Goal: Navigation & Orientation: Go to known website

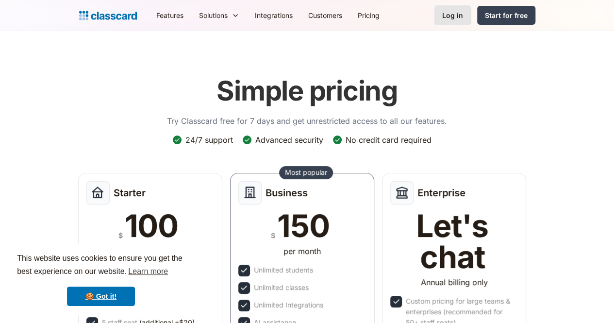
click at [463, 15] on div "Log in" at bounding box center [452, 15] width 21 height 10
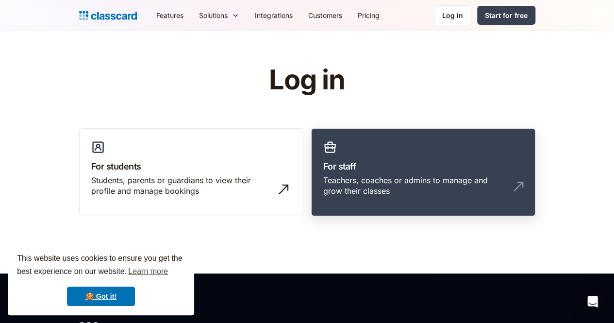
click at [377, 189] on div "Teachers, coaches or admins to manage and grow their classes" at bounding box center [423, 190] width 200 height 30
